Goal: Information Seeking & Learning: Learn about a topic

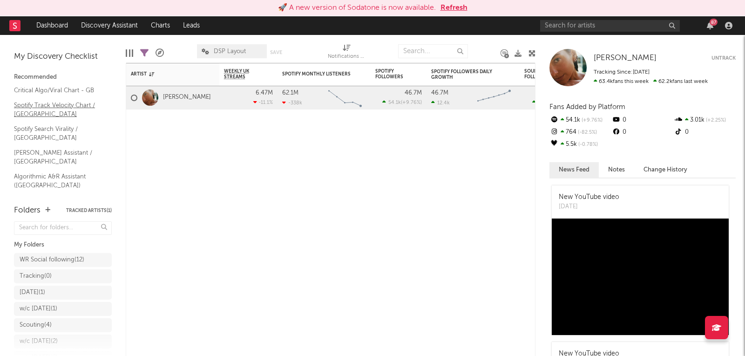
scroll to position [52, 0]
click at [48, 205] on link "Shazam Top 200 / GB" at bounding box center [58, 210] width 88 height 10
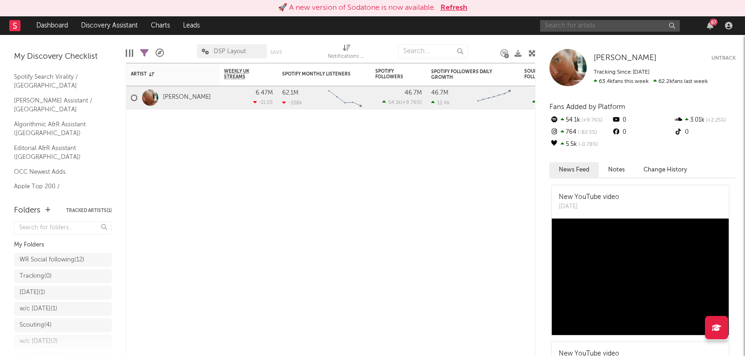
click at [573, 30] on input "text" at bounding box center [610, 26] width 140 height 12
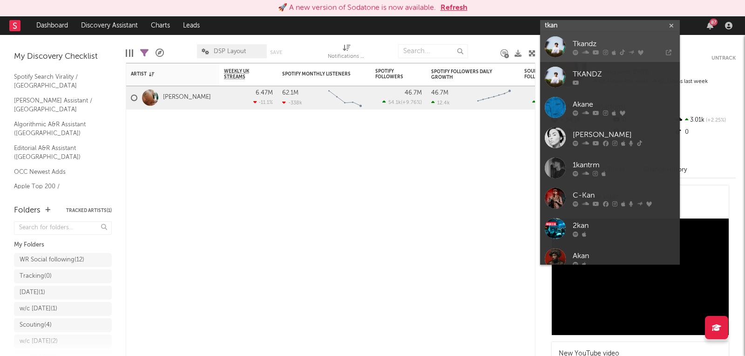
type input "tkan"
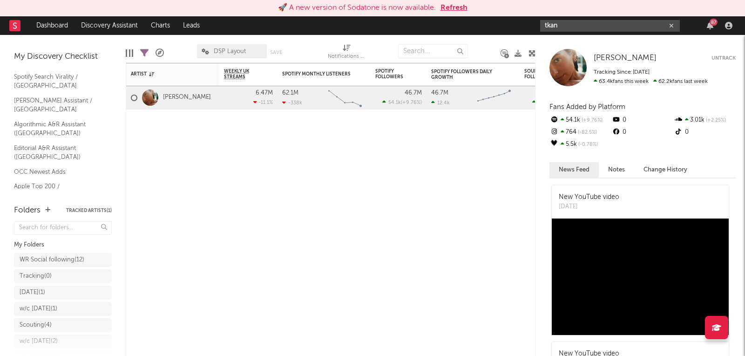
click at [561, 22] on input "tkan" at bounding box center [610, 26] width 140 height 12
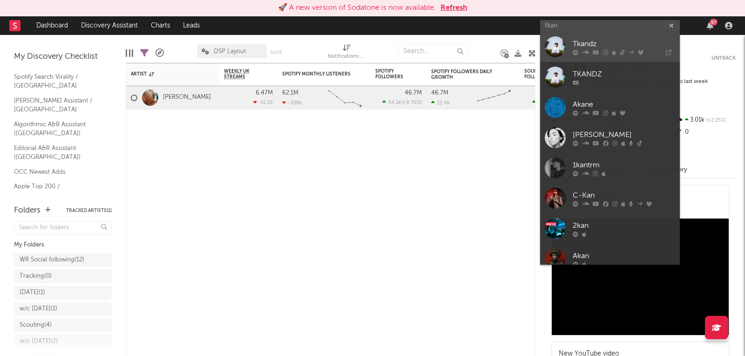
click at [551, 50] on div at bounding box center [555, 46] width 21 height 21
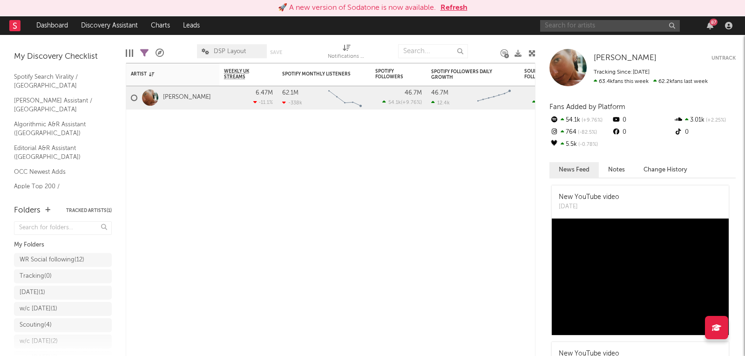
click at [557, 29] on input "text" at bounding box center [610, 26] width 140 height 12
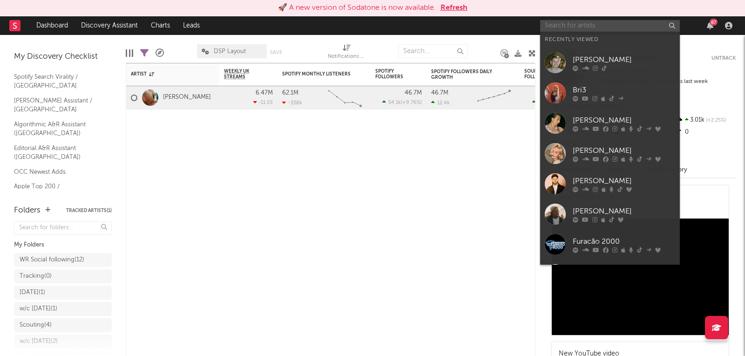
paste input "https://open.spotify.com/artist/5aHJ7mcBAI9x0Hv28IzNV8?si=fqIvdw5XTzatreuNiCpOBg"
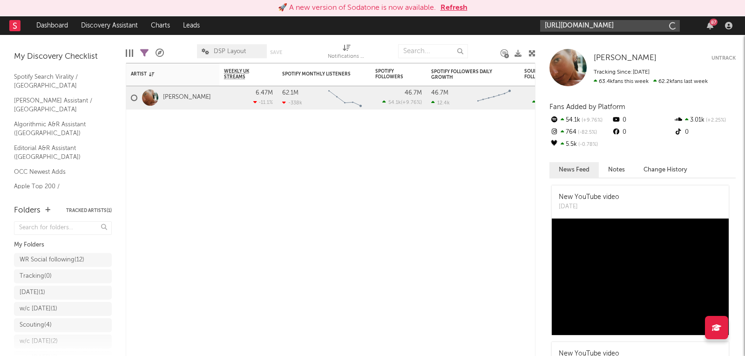
click at [560, 27] on input "https://open.spotify.com/artist/5aHJ7mcBAI9x0Hv28IzNV8?si=fqIvdw5XTzatreuNiCpOBg" at bounding box center [610, 26] width 140 height 12
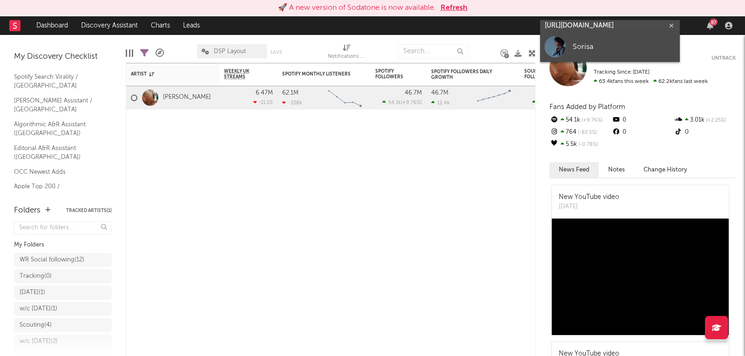
type input "https://open.spotify.com/artist/5aHJ7mcBAI9x0Hv28IzNV8?si=fqIvdw5XTzatreuNiCpOBg"
click at [562, 42] on div at bounding box center [555, 46] width 21 height 21
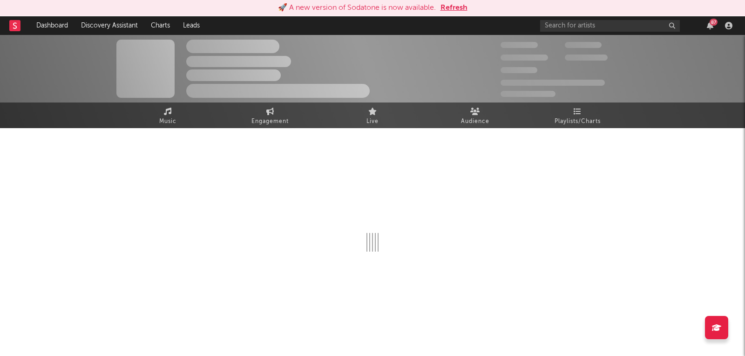
select select "1w"
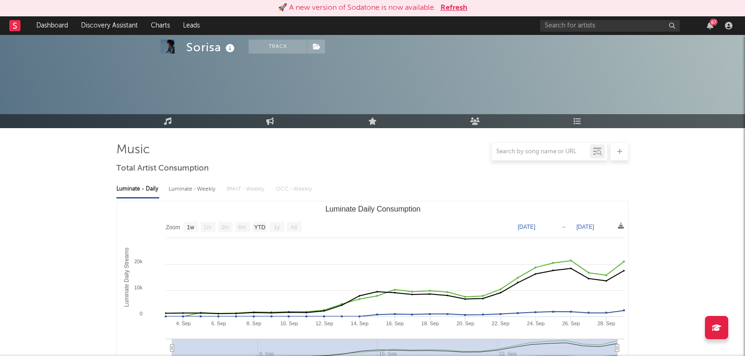
scroll to position [348, 0]
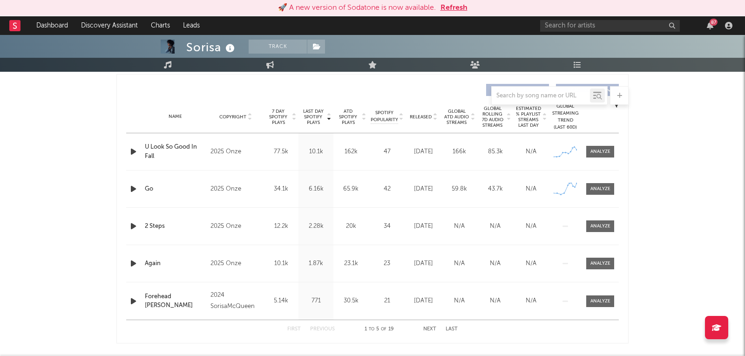
click at [605, 157] on div "Name U Look So Good In Fall Copyright 2025 Onze Label Onze Album Names U Look S…" at bounding box center [372, 151] width 493 height 37
click at [589, 149] on span at bounding box center [600, 152] width 28 height 12
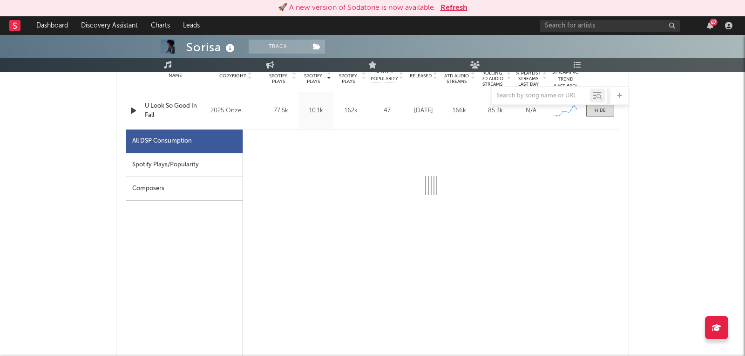
select select "1w"
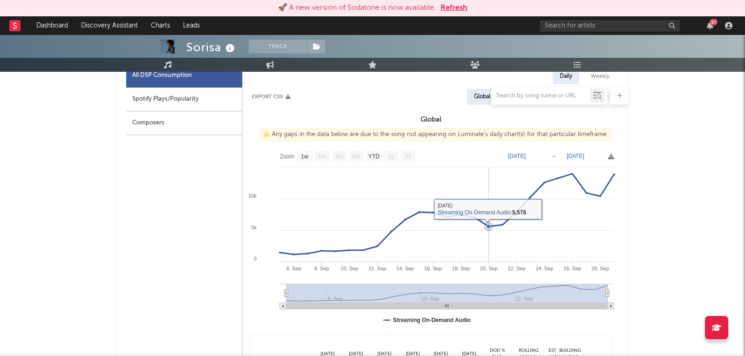
scroll to position [435, 0]
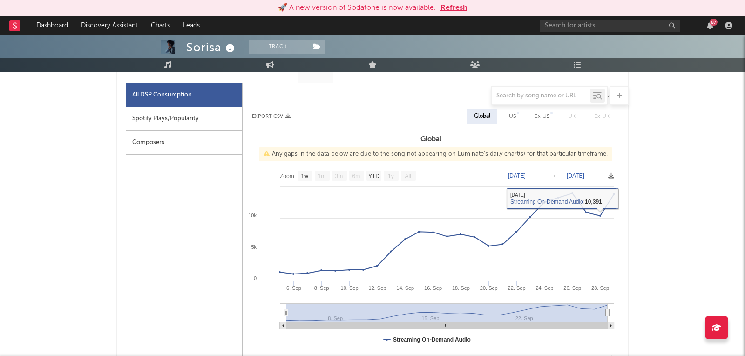
click at [208, 122] on div "Spotify Plays/Popularity" at bounding box center [184, 119] width 116 height 24
select select "1w"
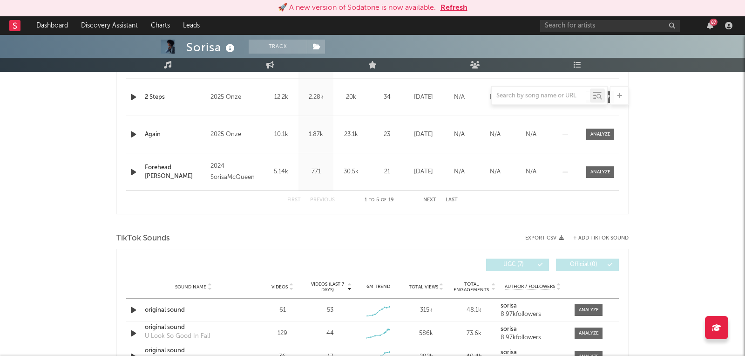
scroll to position [1021, 0]
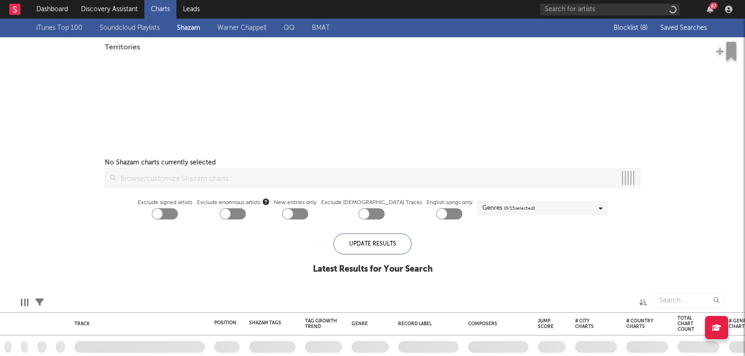
checkbox input "true"
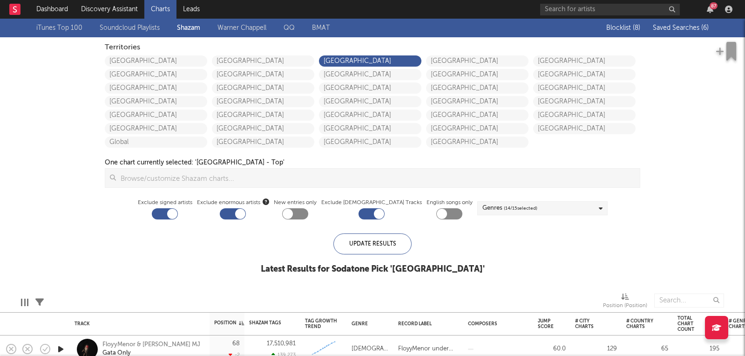
click at [674, 29] on span "Saved Searches ( 6 )" at bounding box center [681, 28] width 56 height 7
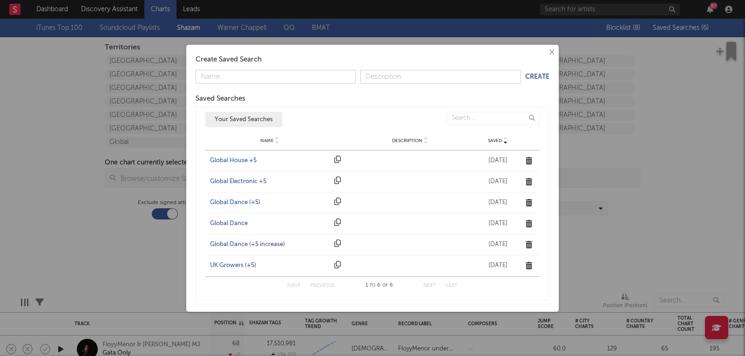
click at [236, 261] on div "UK Growers (+5)" at bounding box center [270, 265] width 120 height 9
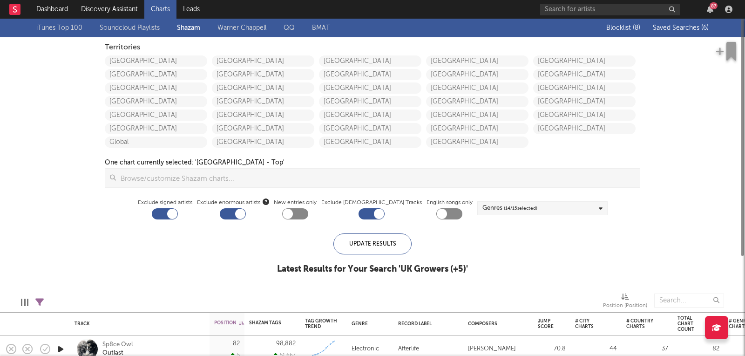
click at [683, 28] on span "Saved Searches ( 6 )" at bounding box center [681, 28] width 56 height 7
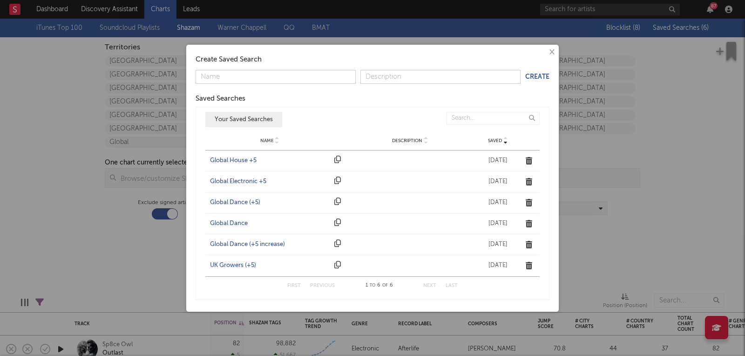
click at [237, 203] on div "Global Dance (+5)" at bounding box center [270, 202] width 120 height 9
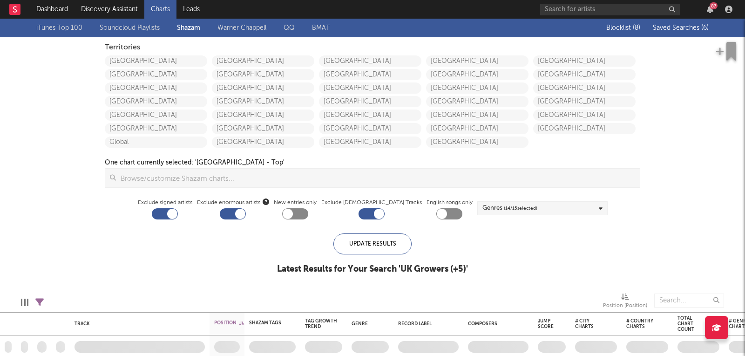
checkbox input "true"
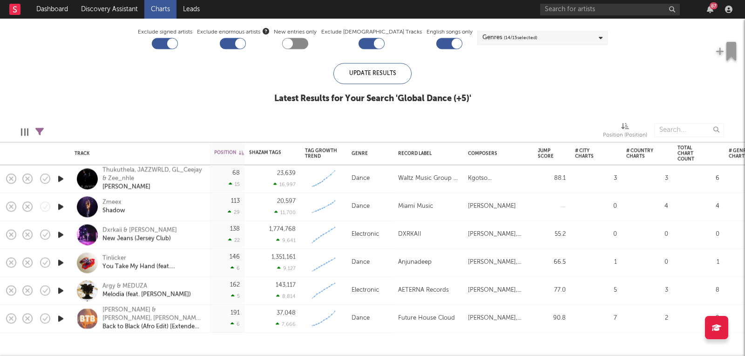
click at [60, 260] on icon "button" at bounding box center [61, 263] width 10 height 12
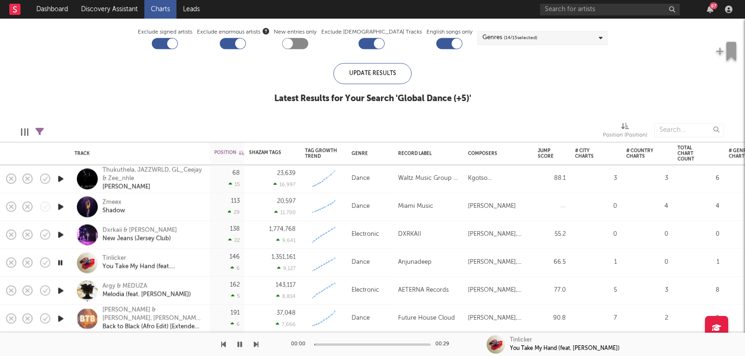
click at [60, 260] on icon "button" at bounding box center [60, 263] width 9 height 12
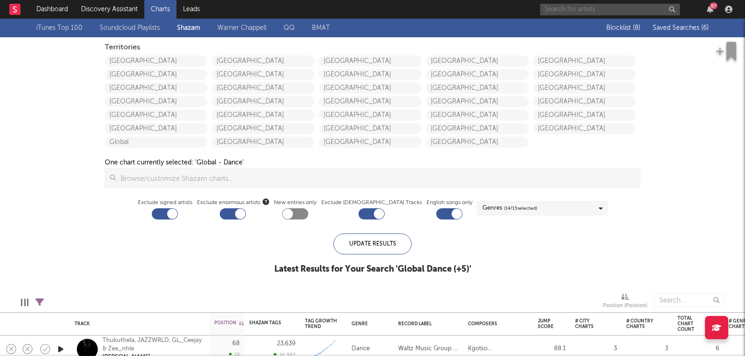
click at [596, 10] on input "text" at bounding box center [610, 10] width 140 height 12
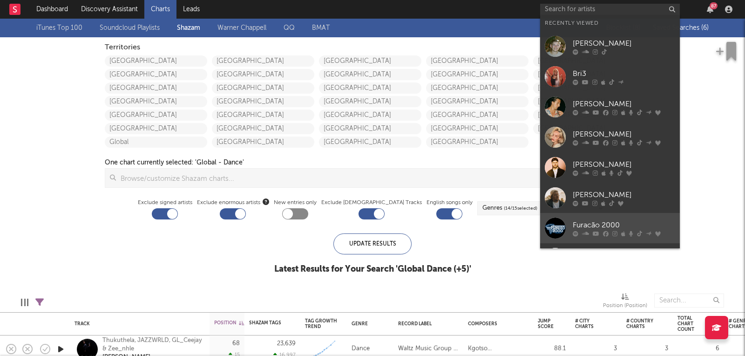
click at [553, 231] on div at bounding box center [555, 227] width 21 height 21
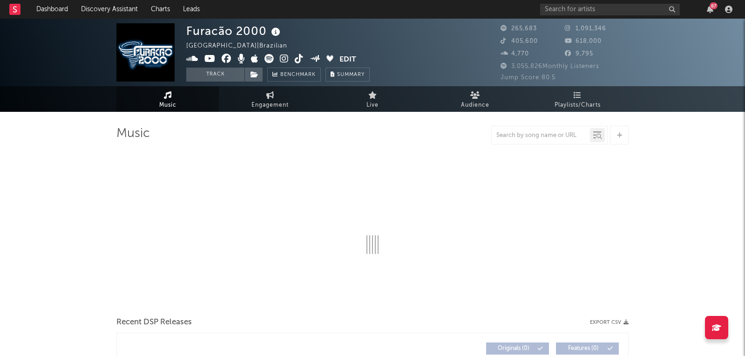
select select "6m"
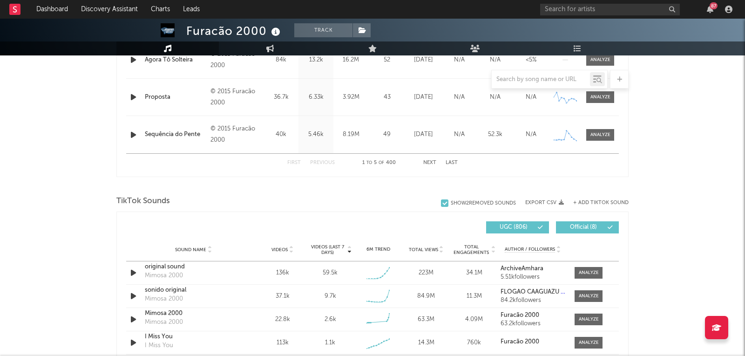
scroll to position [518, 0]
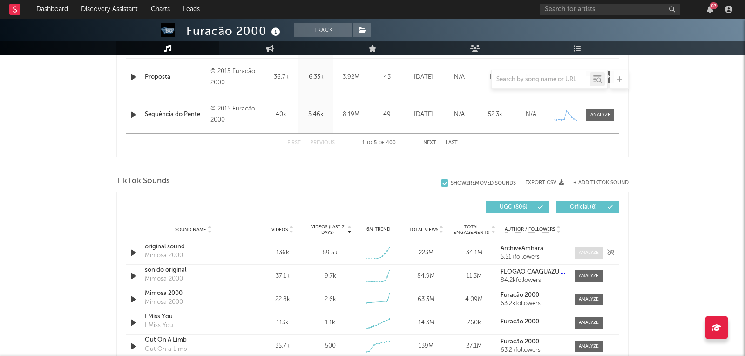
click at [586, 249] on div at bounding box center [589, 252] width 20 height 7
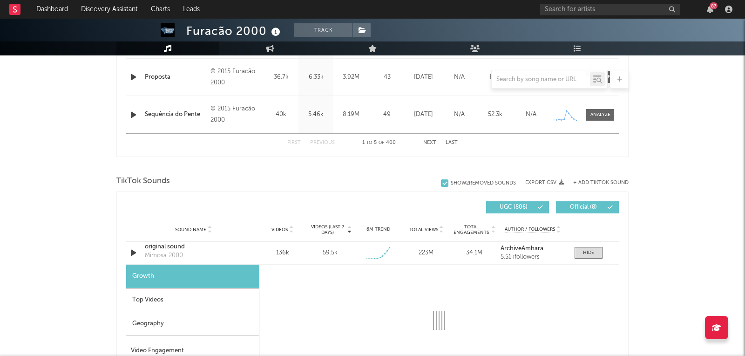
select select "1w"
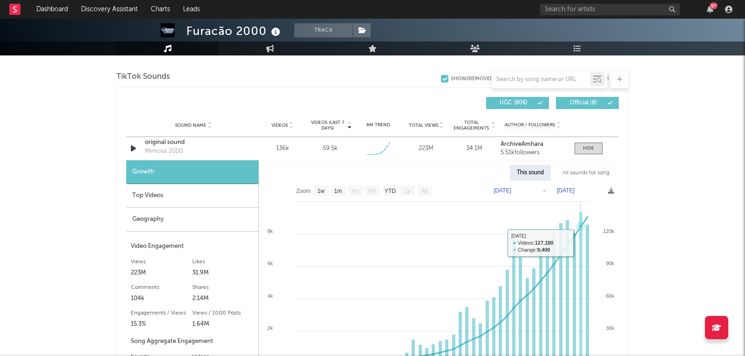
scroll to position [595, 0]
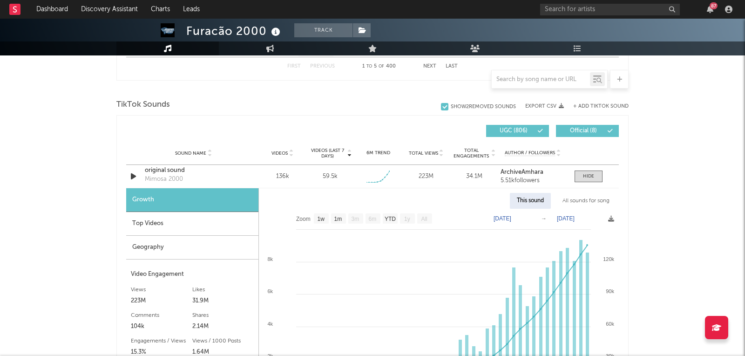
click at [585, 196] on div "All sounds for song" at bounding box center [586, 201] width 61 height 16
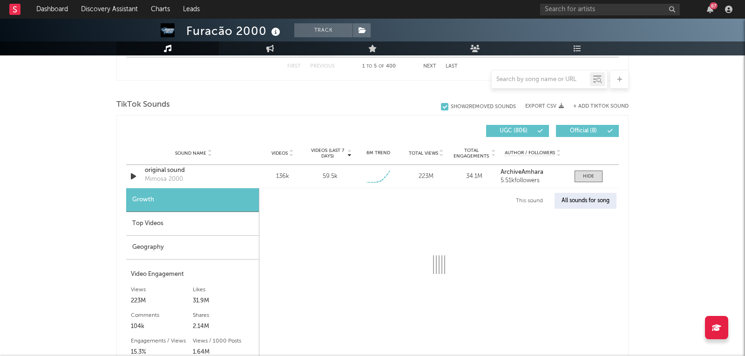
scroll to position [641, 0]
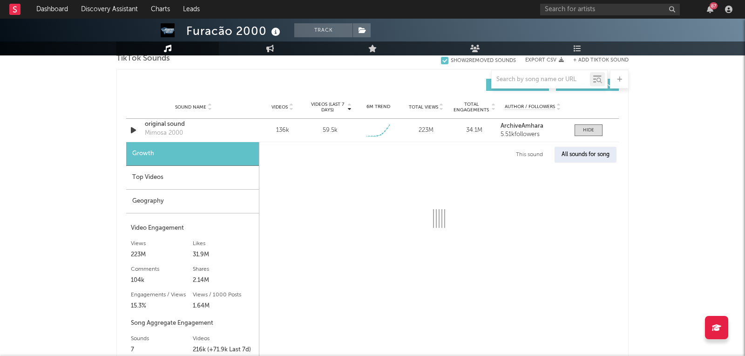
select select "1w"
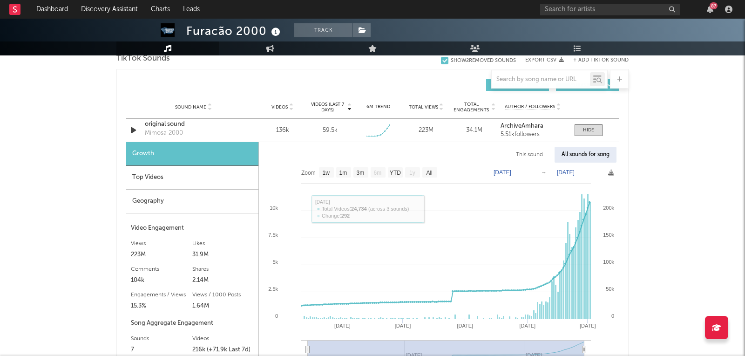
click at [192, 174] on div "Top Videos" at bounding box center [192, 178] width 132 height 24
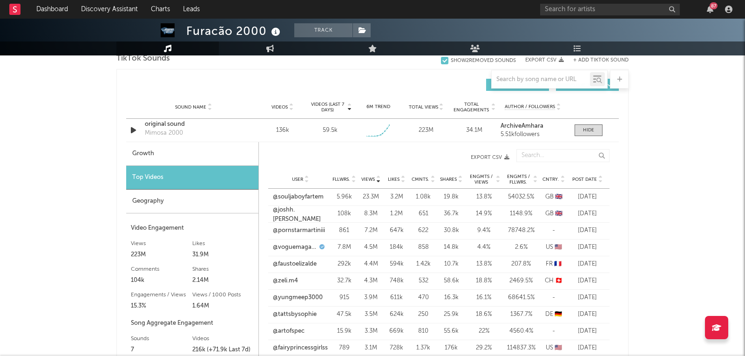
click at [589, 177] on span "Post Date" at bounding box center [584, 180] width 25 height 6
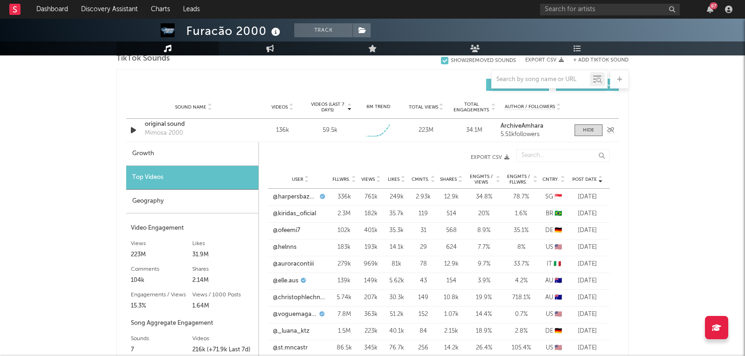
click at [171, 121] on div "original sound" at bounding box center [193, 124] width 97 height 9
click at [579, 6] on input "text" at bounding box center [610, 10] width 140 height 12
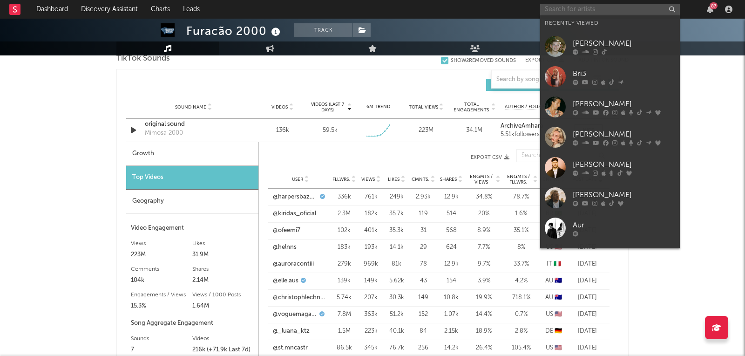
paste input "[URL][DOMAIN_NAME]"
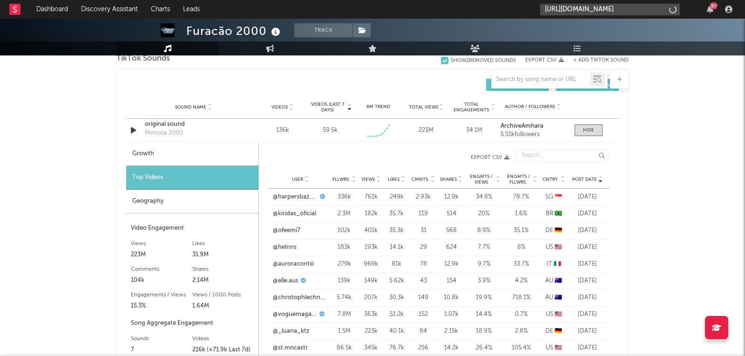
scroll to position [0, 124]
click at [579, 6] on input "[URL][DOMAIN_NAME]" at bounding box center [610, 10] width 140 height 12
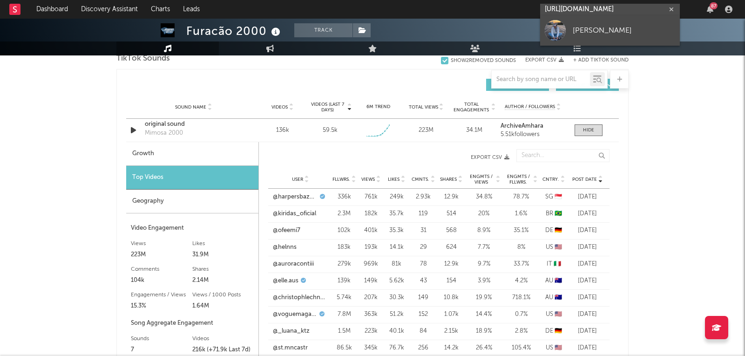
type input "[URL][DOMAIN_NAME]"
click at [578, 29] on div "[PERSON_NAME]" at bounding box center [624, 30] width 102 height 11
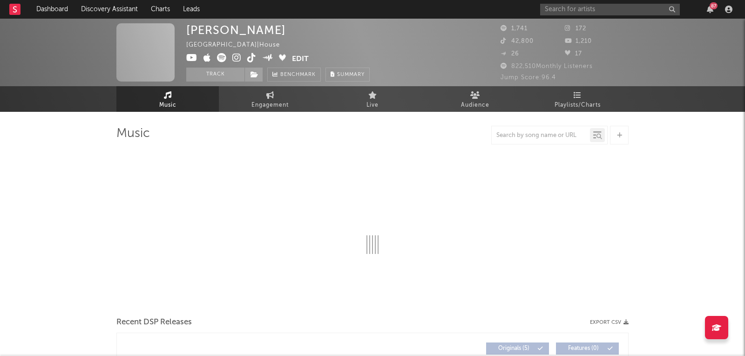
select select "1w"
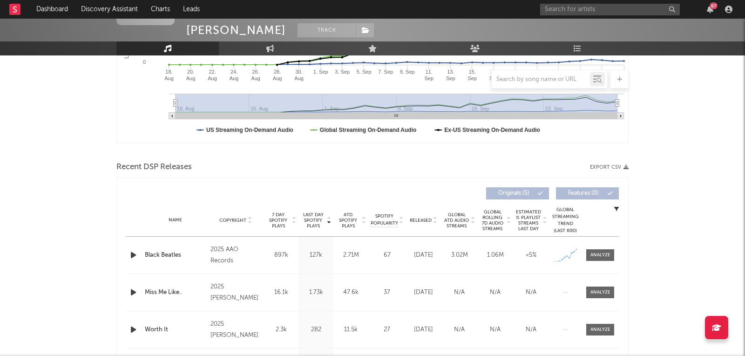
scroll to position [244, 0]
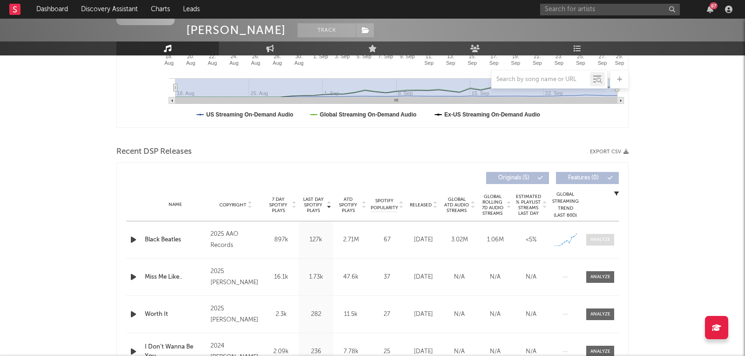
click at [598, 239] on div at bounding box center [601, 239] width 20 height 7
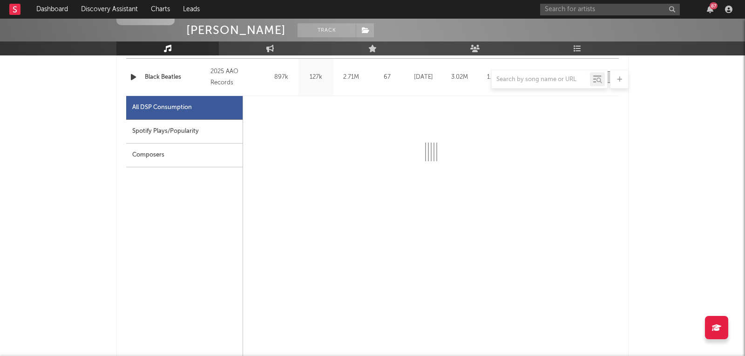
scroll to position [412, 0]
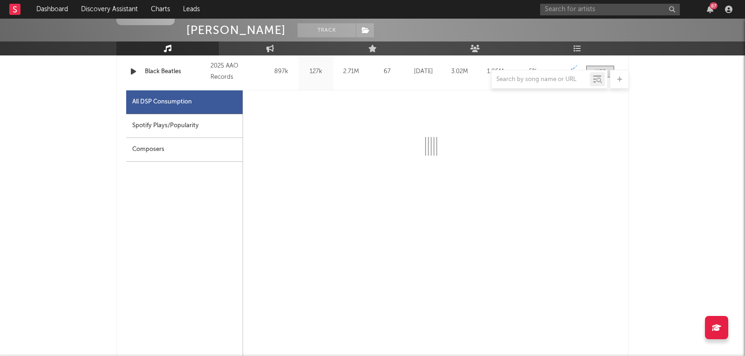
select select "1w"
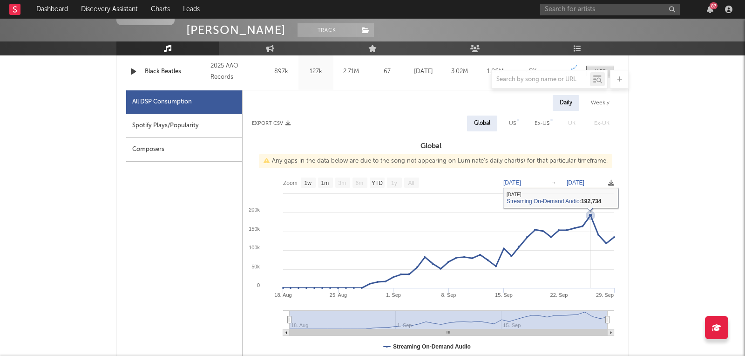
click at [591, 197] on rect at bounding box center [431, 266] width 376 height 186
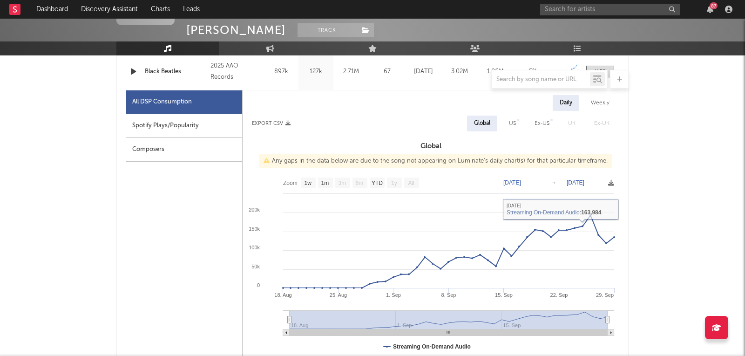
click at [179, 119] on div "Spotify Plays/Popularity" at bounding box center [184, 126] width 116 height 24
select select "1w"
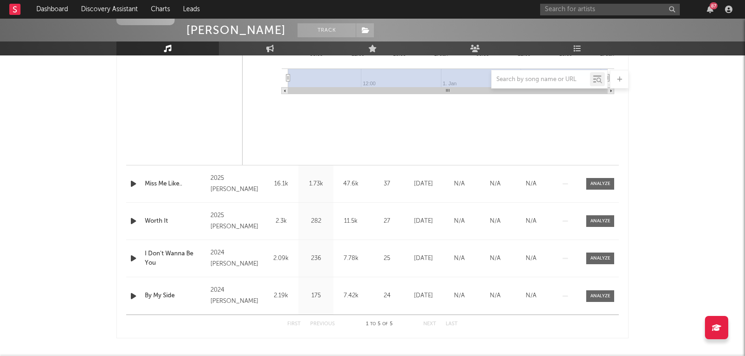
scroll to position [0, 0]
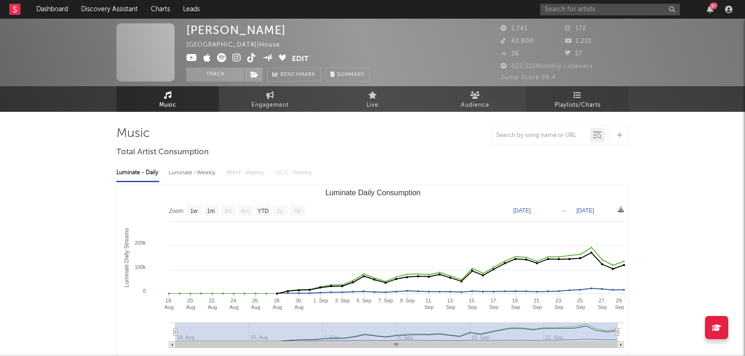
click at [593, 106] on span "Playlists/Charts" at bounding box center [578, 105] width 46 height 11
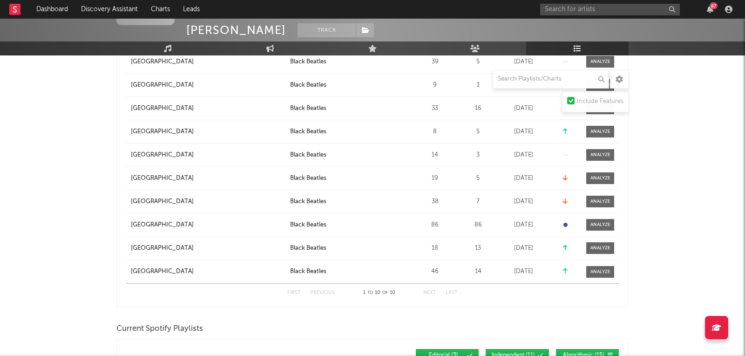
scroll to position [73, 0]
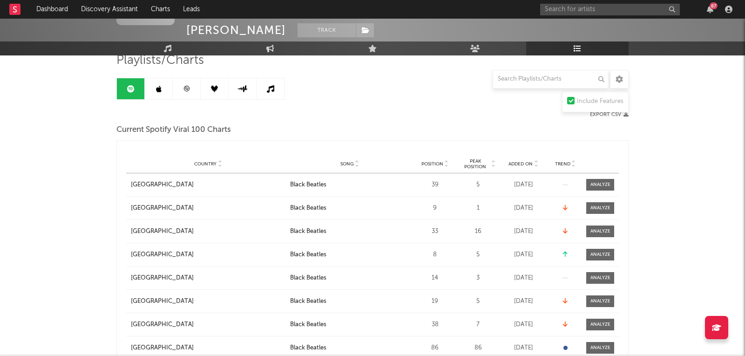
click at [428, 151] on div "Country Country Song Position Peak Position Added On Trend Position Followers" at bounding box center [372, 149] width 493 height 9
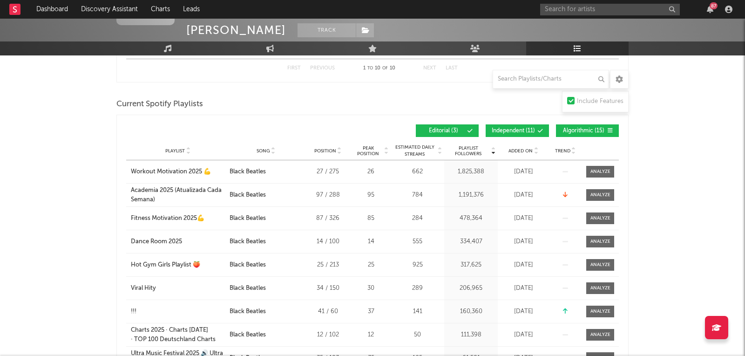
scroll to position [493, 0]
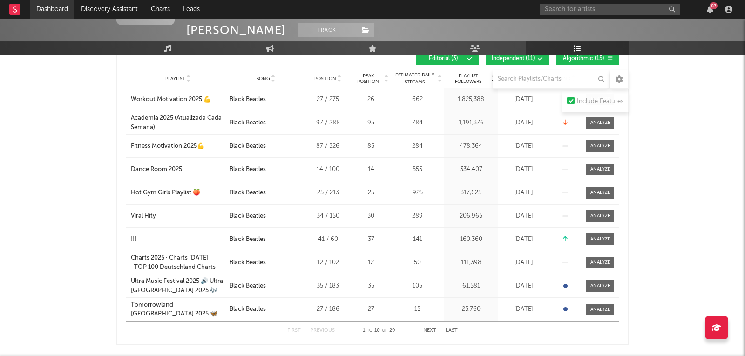
click at [51, 7] on link "Dashboard" at bounding box center [52, 9] width 45 height 19
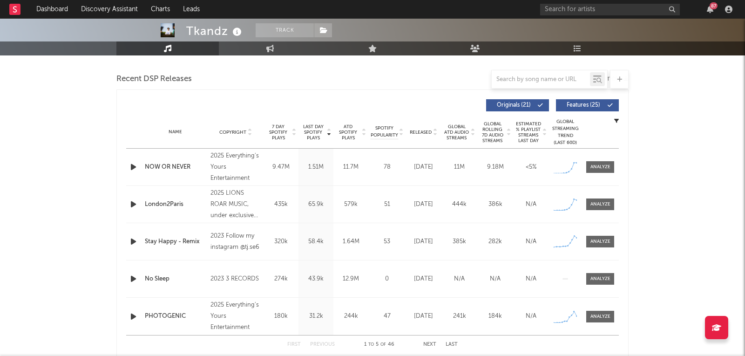
select select "6m"
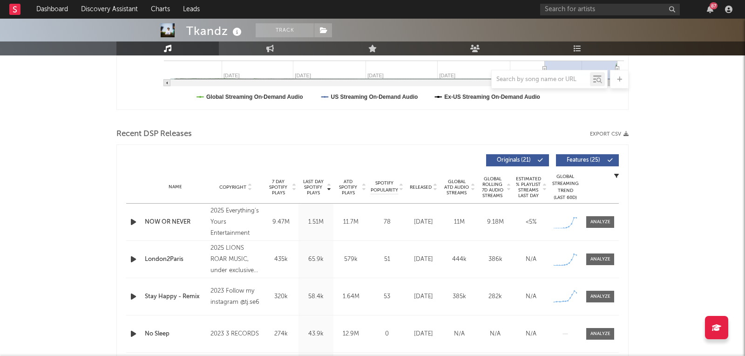
scroll to position [264, 0]
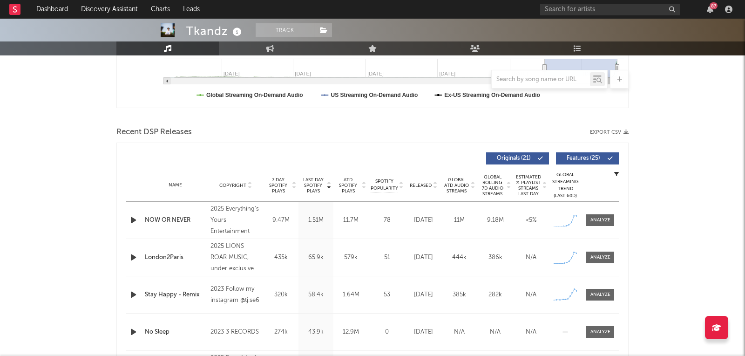
click at [609, 210] on div "Name NOW OR NEVER Copyright 2025 Everything's Yours Entertainment Label Everyth…" at bounding box center [372, 220] width 493 height 37
click at [606, 217] on div at bounding box center [601, 220] width 20 height 7
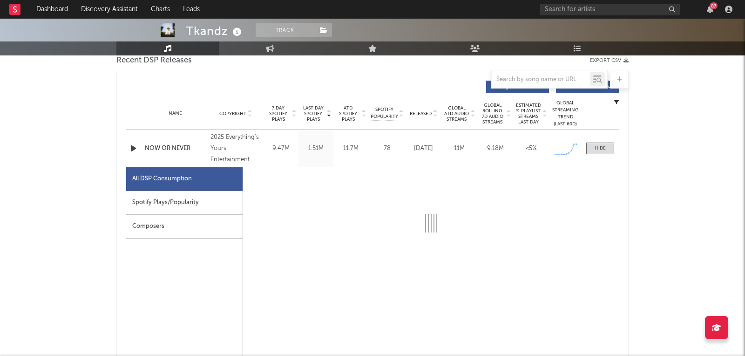
scroll to position [405, 0]
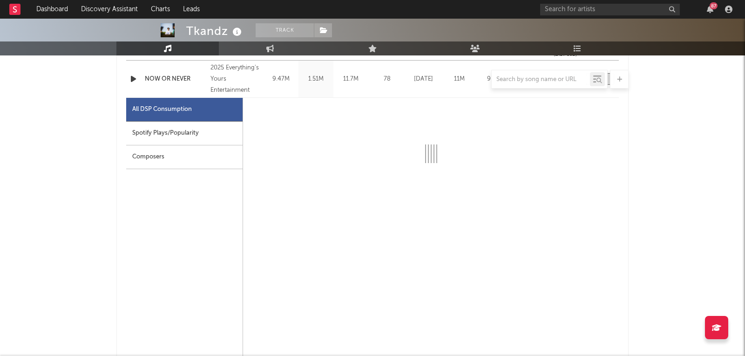
select select "1w"
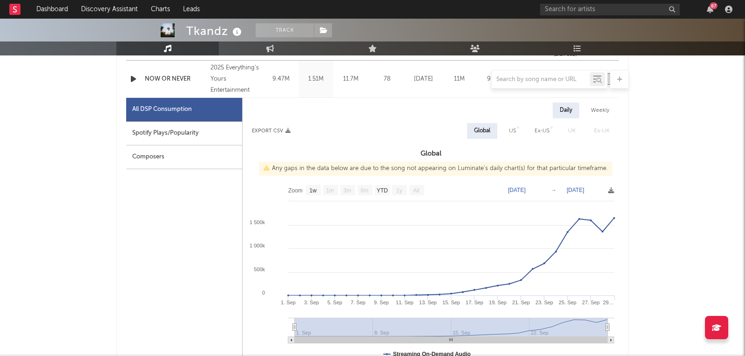
click at [190, 131] on div "Spotify Plays/Popularity" at bounding box center [184, 134] width 116 height 24
select select "1w"
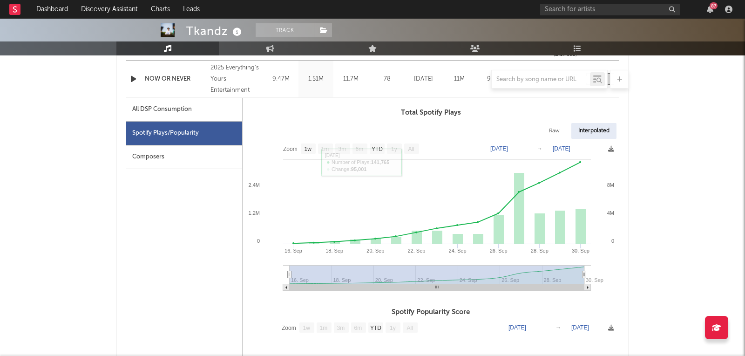
click at [160, 116] on div "All DSP Consumption" at bounding box center [184, 110] width 116 height 24
select select "1w"
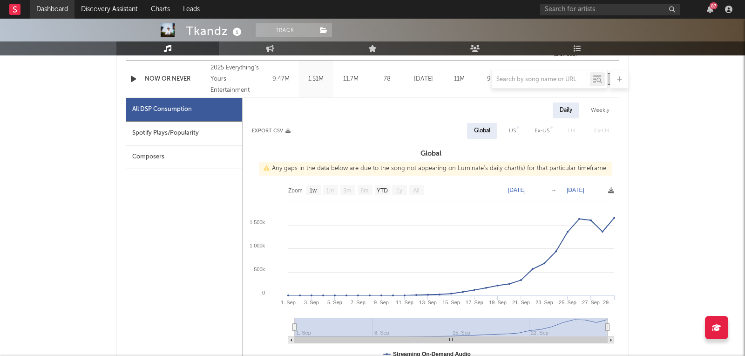
click at [43, 4] on link "Dashboard" at bounding box center [52, 9] width 45 height 19
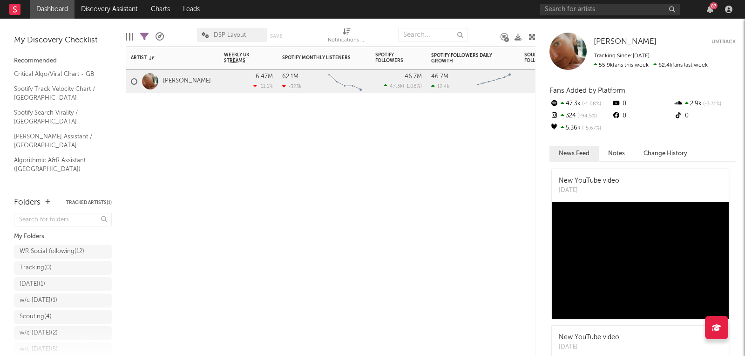
click at [288, 168] on div "Artist Notifications Weekly UK Streams WoW % Change Spotify Monthly Listeners 7…" at bounding box center [331, 201] width 410 height 309
